Goal: Navigation & Orientation: Find specific page/section

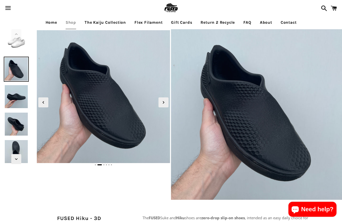
click at [14, 68] on img at bounding box center [16, 69] width 25 height 25
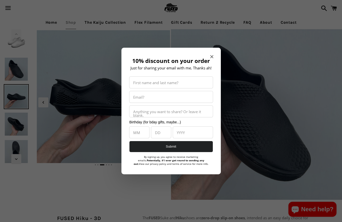
click at [15, 90] on section "10% discount on your order Just for sharing your email with me. Thanks ah! Firs…" at bounding box center [171, 111] width 342 height 222
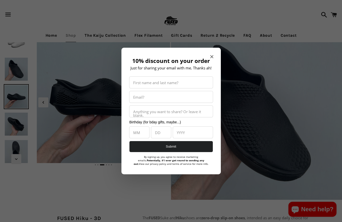
click at [216, 58] on div "10% discount on your order Just for sharing your email with me. Thanks ah! Firs…" at bounding box center [170, 111] width 99 height 127
click at [213, 55] on icon "Close modal" at bounding box center [211, 56] width 3 height 3
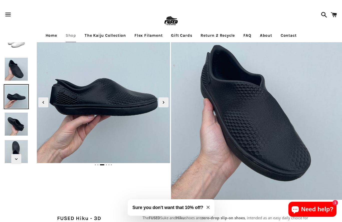
click at [94, 34] on link "The Kaiju Collection" at bounding box center [105, 35] width 49 height 13
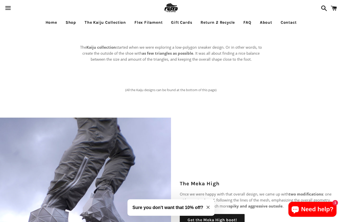
click at [157, 16] on link "Flex Filament" at bounding box center [149, 22] width 36 height 13
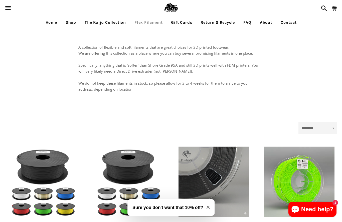
click at [67, 23] on link "Shop" at bounding box center [71, 22] width 18 height 13
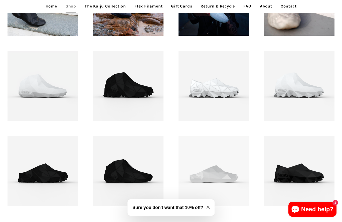
scroll to position [413, 0]
